Goal: Task Accomplishment & Management: Manage account settings

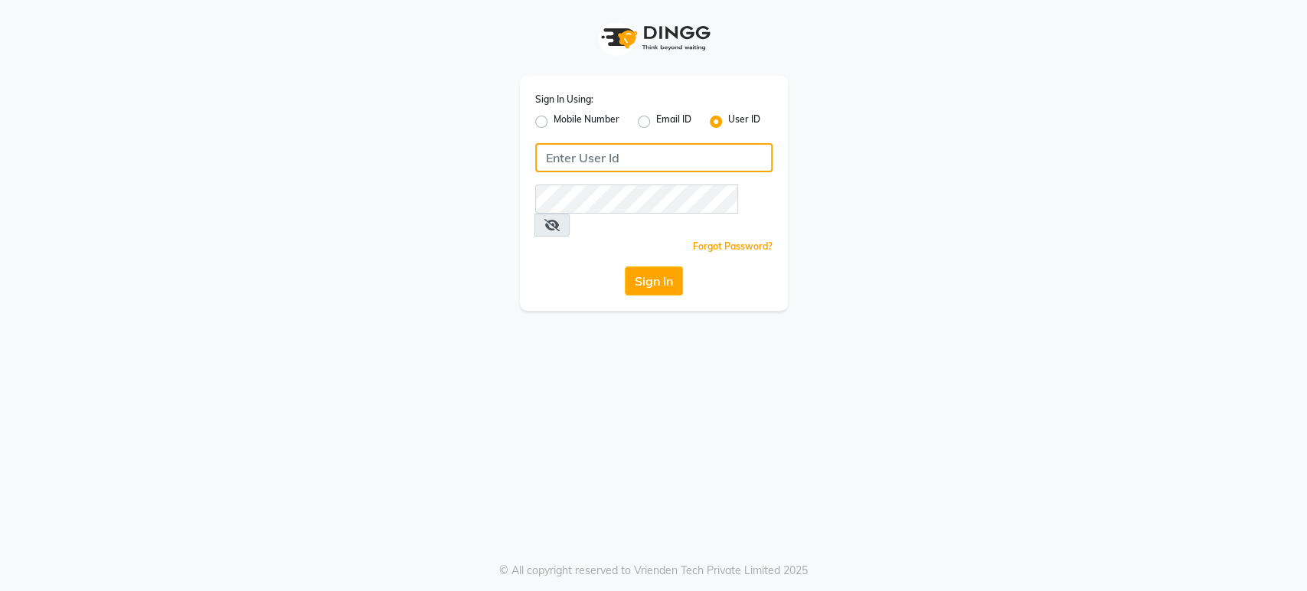
click at [564, 162] on input "Username" at bounding box center [653, 157] width 237 height 29
type input "[PERSON_NAME]"
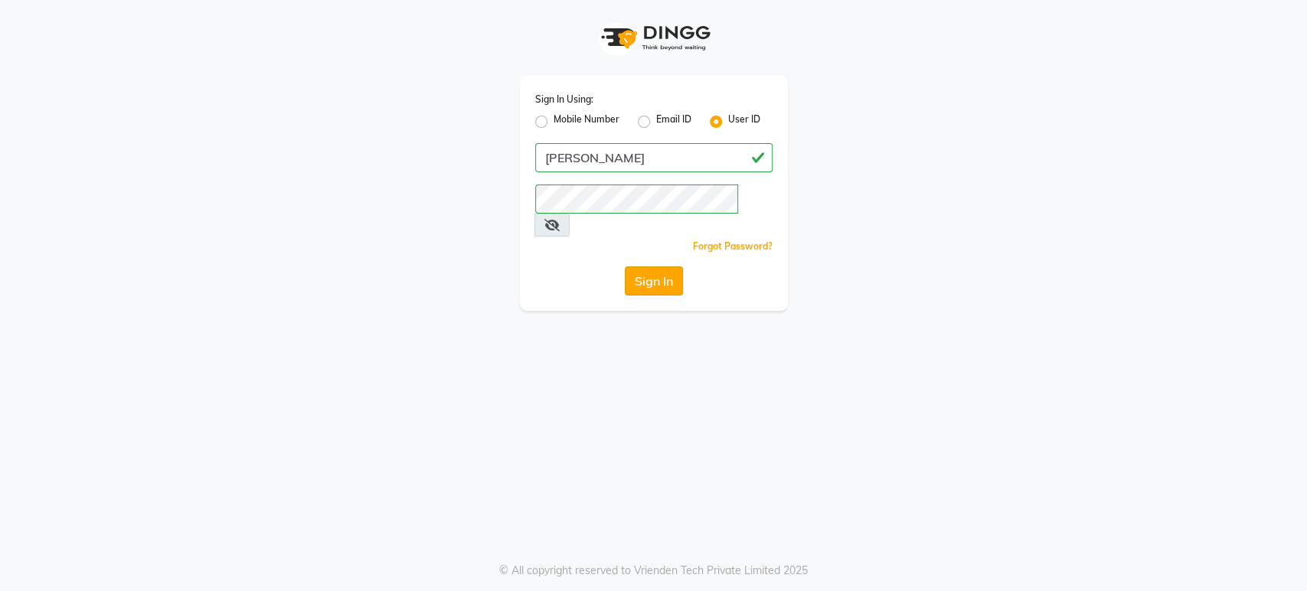
click at [653, 266] on button "Sign In" at bounding box center [654, 280] width 58 height 29
